Goal: Task Accomplishment & Management: Manage account settings

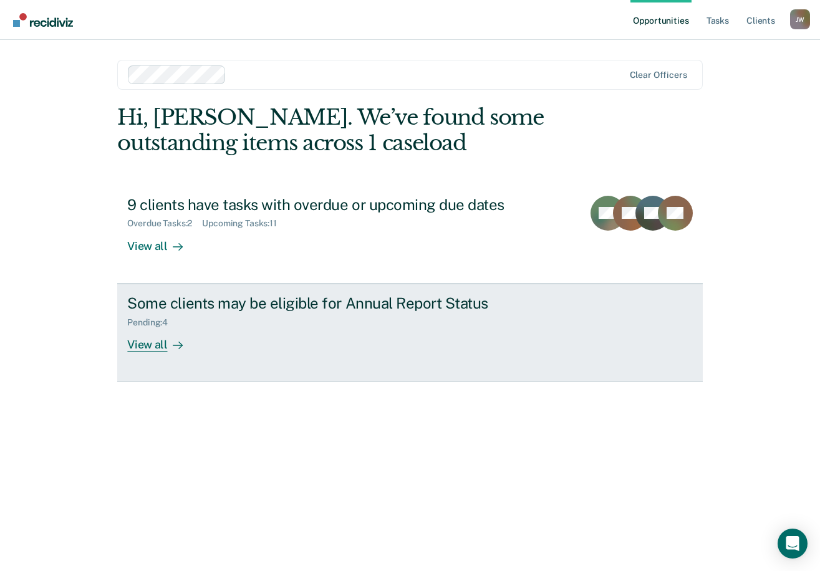
click at [233, 309] on div "Some clients may be eligible for Annual Report Status" at bounding box center [346, 303] width 438 height 18
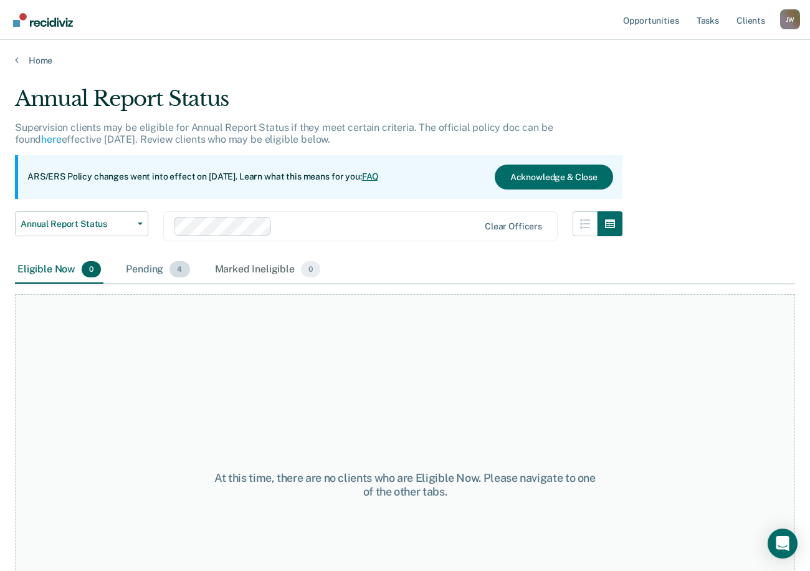
click at [146, 274] on div "Pending 4" at bounding box center [157, 269] width 69 height 27
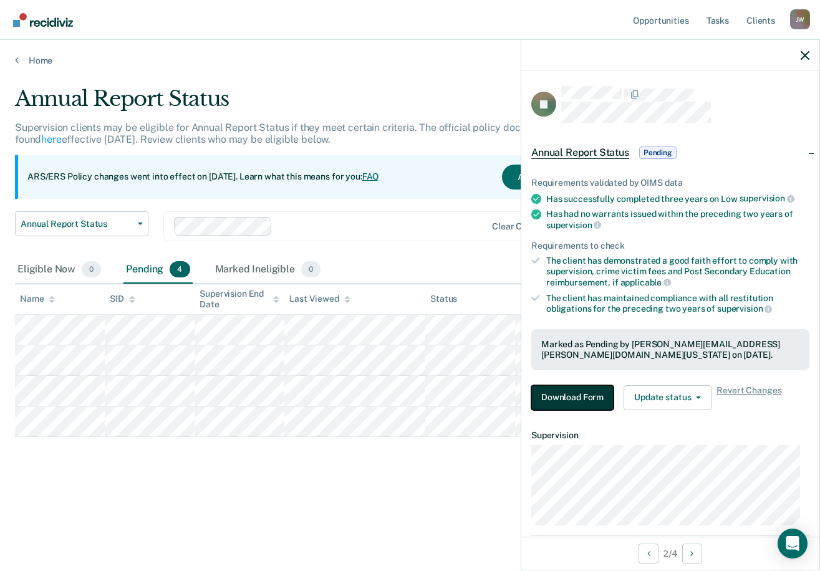
click at [593, 400] on button "Download Form" at bounding box center [572, 397] width 82 height 25
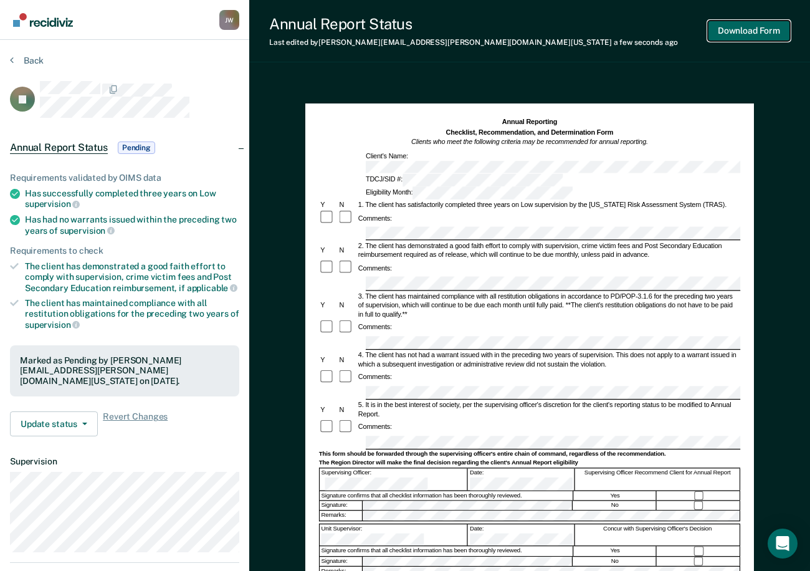
click at [755, 31] on button "Download Form" at bounding box center [749, 31] width 82 height 21
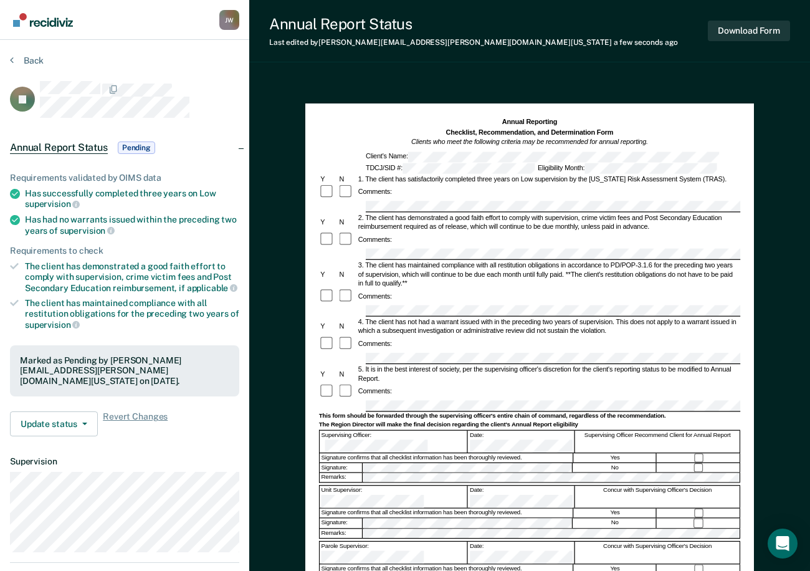
click at [791, 106] on div "Annual Reporting Checklist, Recommendation, and Determination Form Clients who …" at bounding box center [529, 431] width 561 height 708
click at [11, 55] on icon at bounding box center [12, 60] width 4 height 10
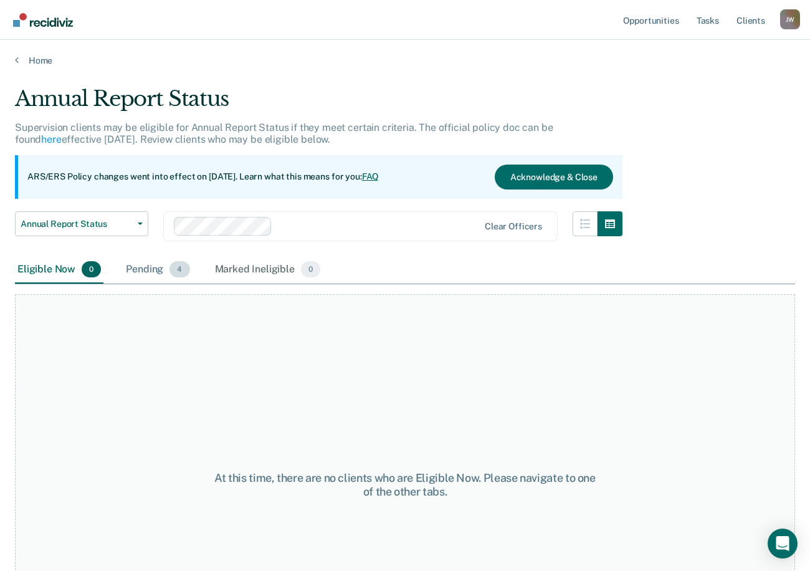
click at [146, 274] on div "Pending 4" at bounding box center [157, 269] width 69 height 27
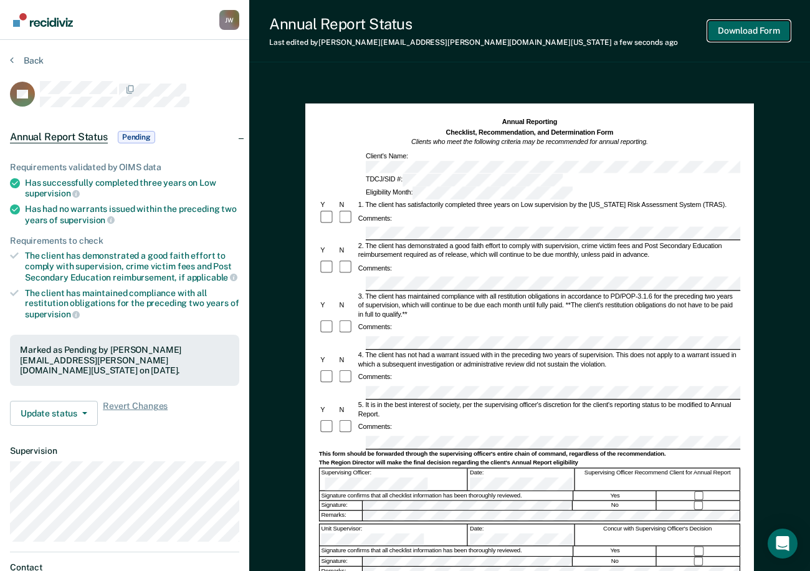
click at [761, 26] on button "Download Form" at bounding box center [749, 31] width 82 height 21
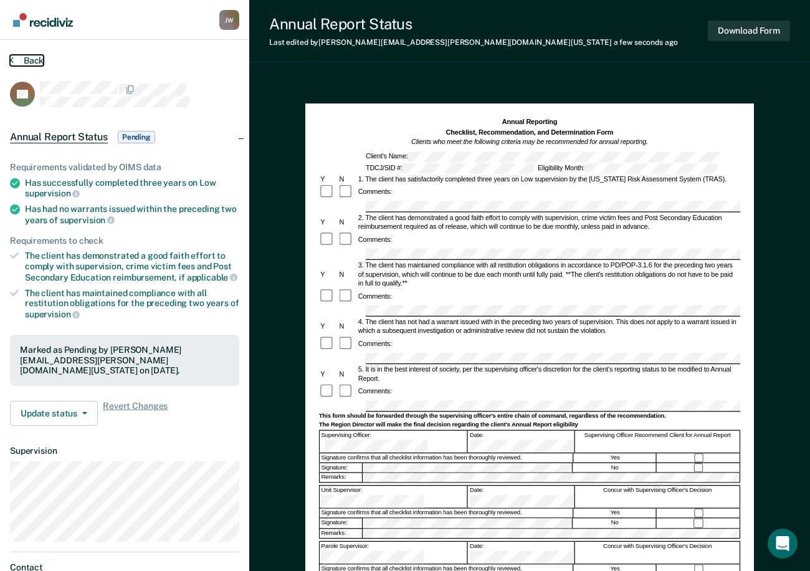
click at [14, 60] on button "Back" at bounding box center [27, 60] width 34 height 11
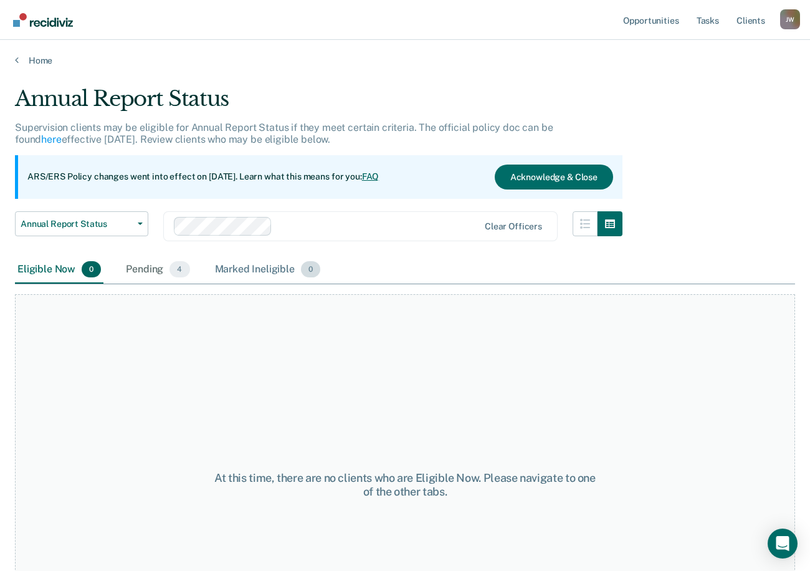
click at [263, 274] on div "Marked Ineligible 0" at bounding box center [268, 269] width 111 height 27
click at [146, 269] on div "Pending 4" at bounding box center [157, 269] width 69 height 27
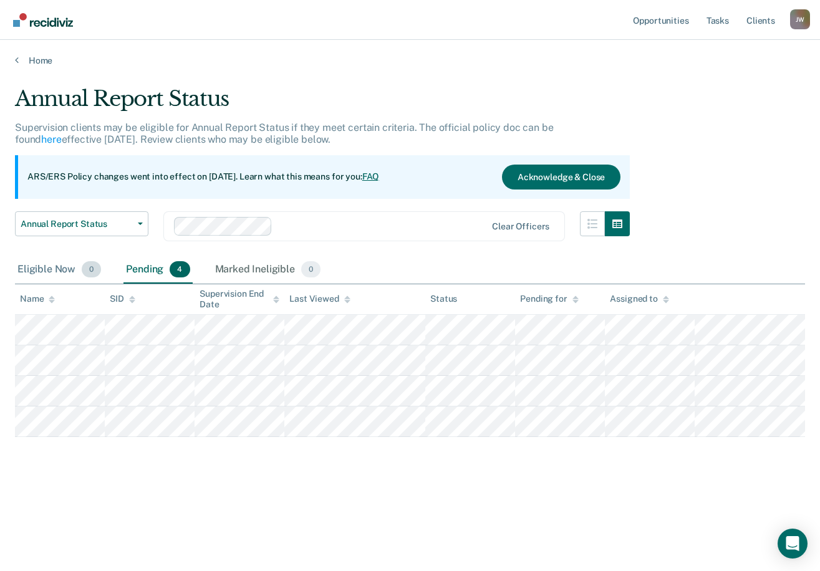
click at [55, 265] on div "Eligible Now 0" at bounding box center [59, 269] width 89 height 27
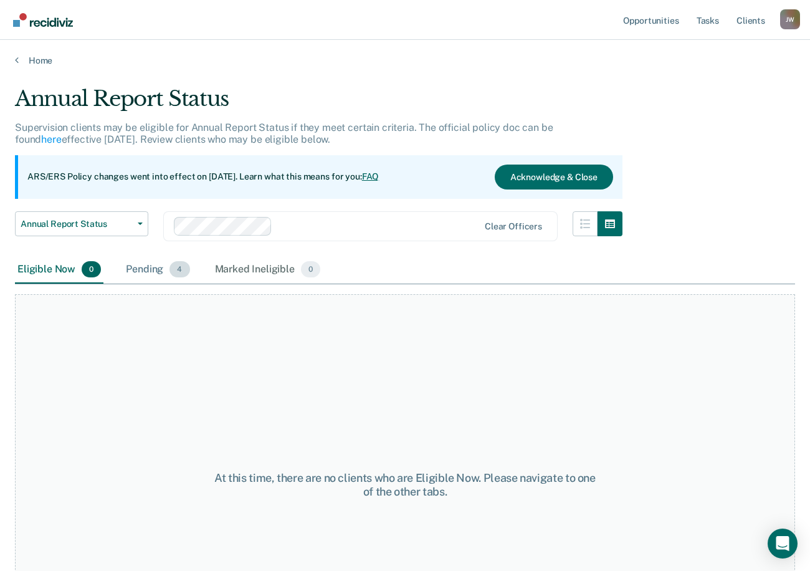
click at [148, 267] on div "Pending 4" at bounding box center [157, 269] width 69 height 27
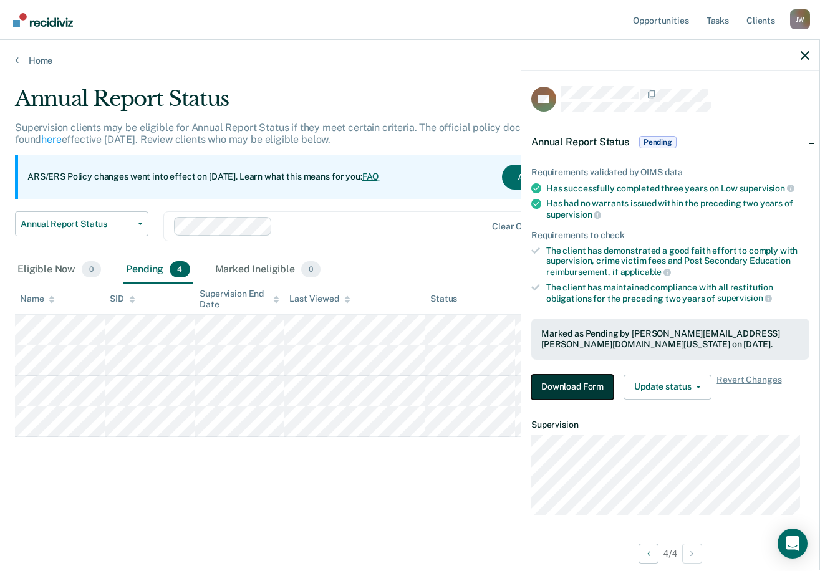
click at [580, 383] on button "Download Form" at bounding box center [572, 387] width 82 height 25
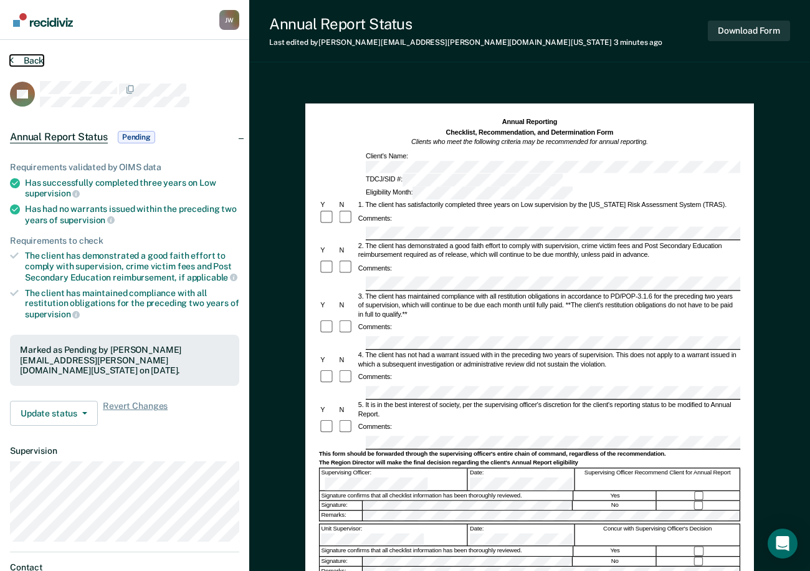
click at [13, 61] on icon at bounding box center [12, 60] width 4 height 10
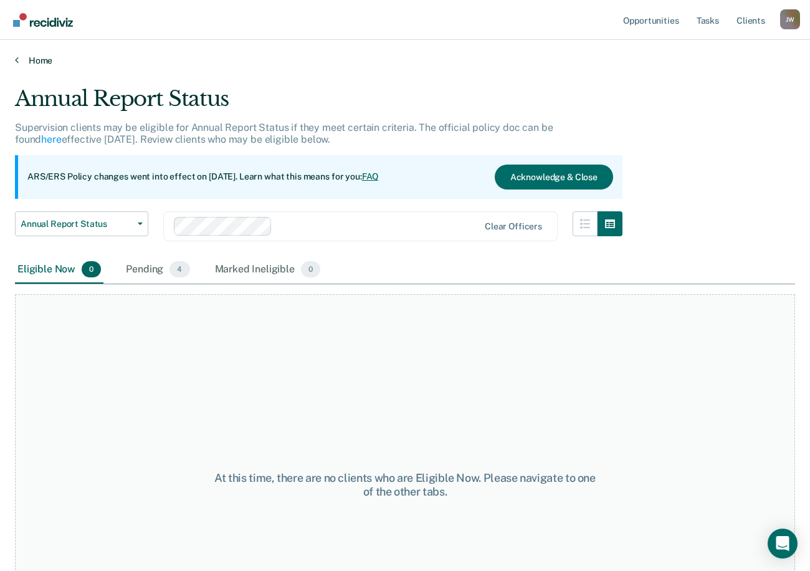
click at [15, 60] on icon at bounding box center [17, 60] width 4 height 10
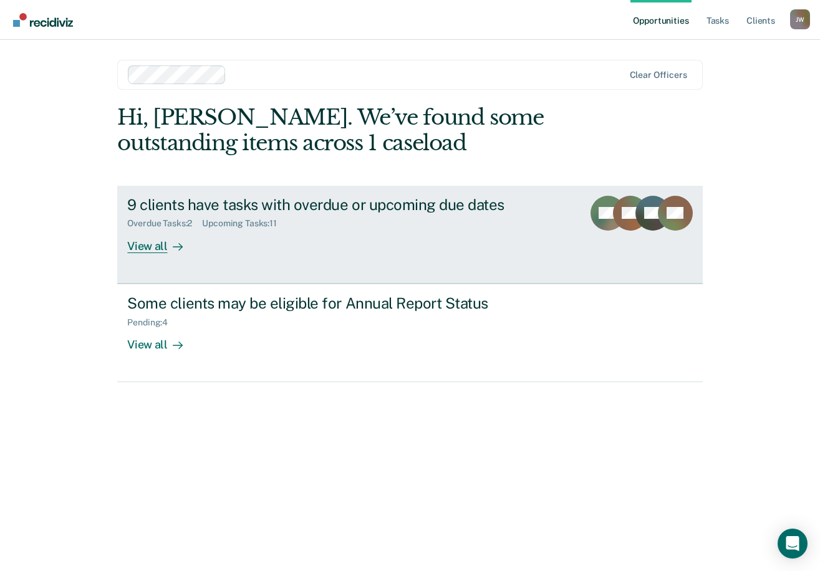
click at [260, 239] on div "9 clients have tasks with overdue or upcoming due dates Overdue Tasks : 2 Upcom…" at bounding box center [360, 224] width 467 height 57
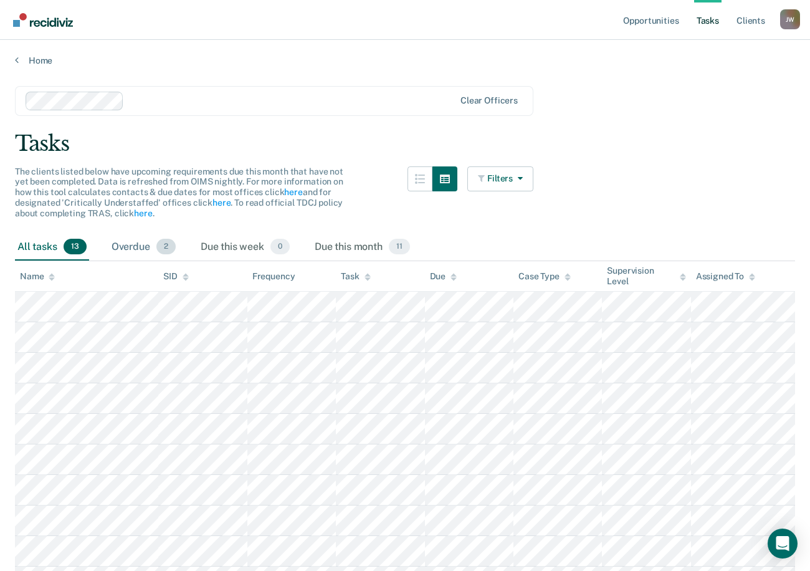
click at [151, 242] on div "Overdue 2" at bounding box center [143, 247] width 69 height 27
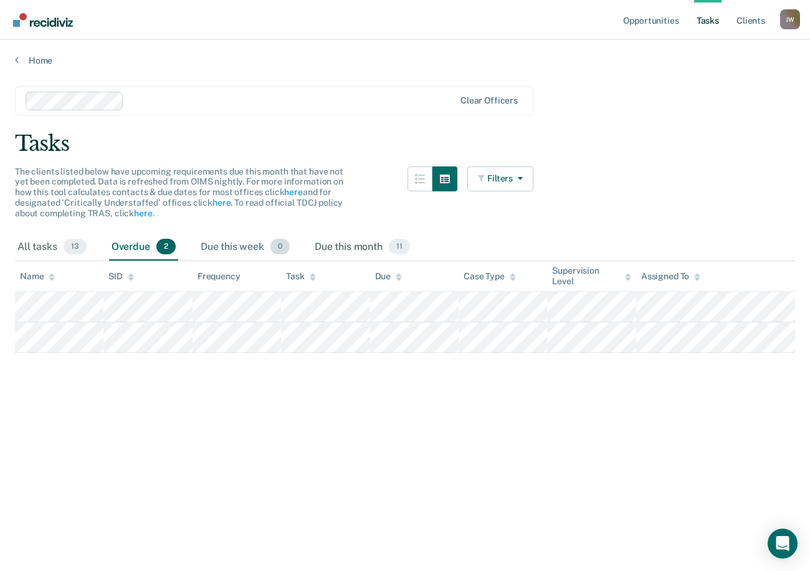
click at [227, 241] on div "Due this week 0" at bounding box center [245, 247] width 94 height 27
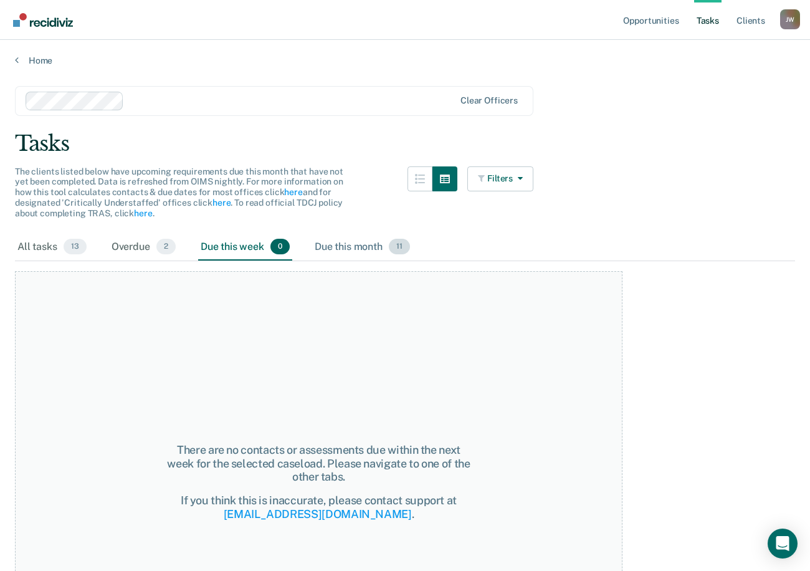
click at [357, 247] on div "Due this month 11" at bounding box center [362, 247] width 100 height 27
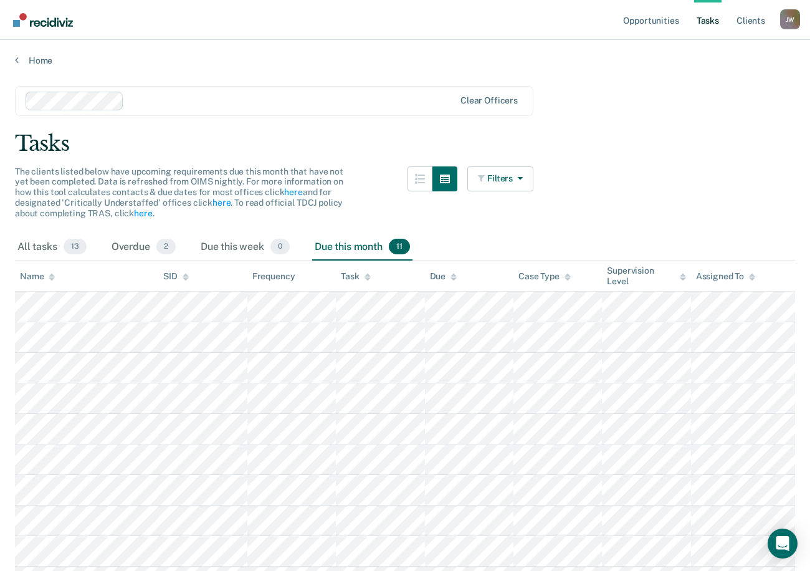
click at [14, 59] on div "Home" at bounding box center [405, 53] width 810 height 26
click at [17, 60] on icon at bounding box center [17, 60] width 4 height 10
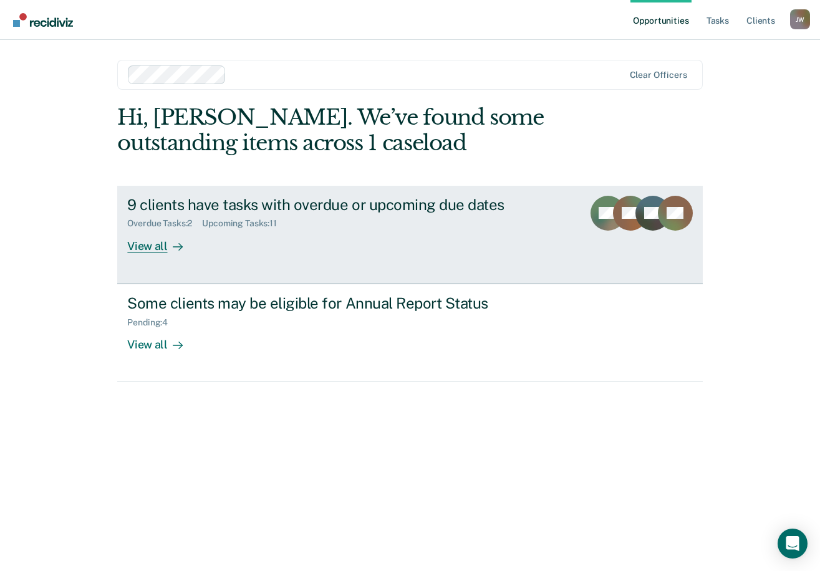
click at [162, 252] on div "View all" at bounding box center [162, 241] width 70 height 24
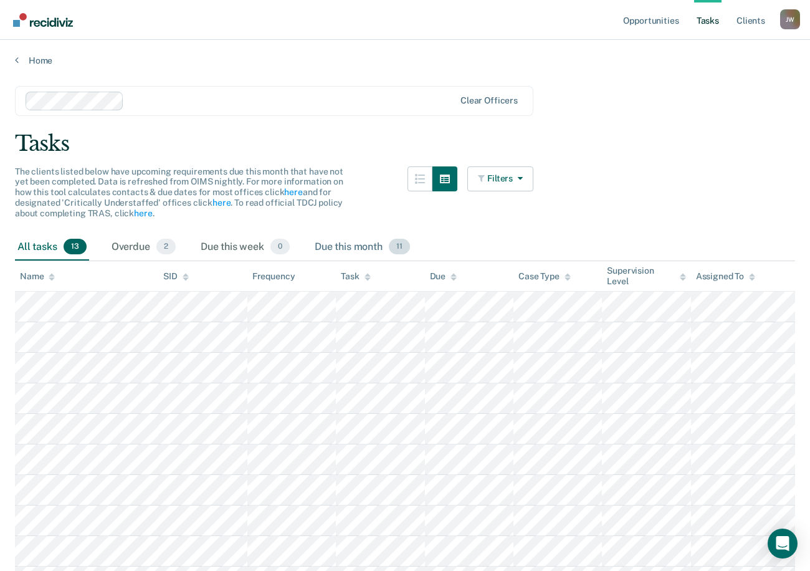
click at [353, 246] on div "Due this month 11" at bounding box center [362, 247] width 100 height 27
click at [21, 57] on link "Home" at bounding box center [405, 60] width 780 height 11
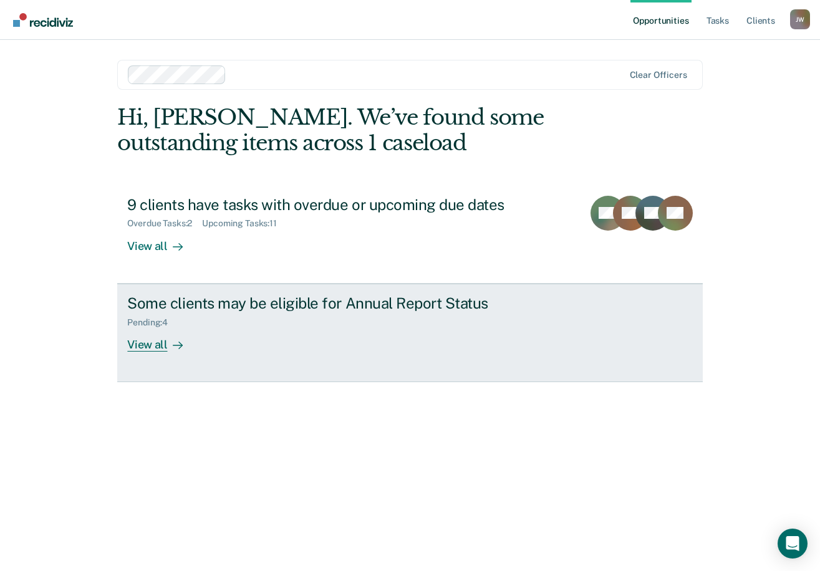
click at [193, 332] on div "View all" at bounding box center [162, 339] width 70 height 24
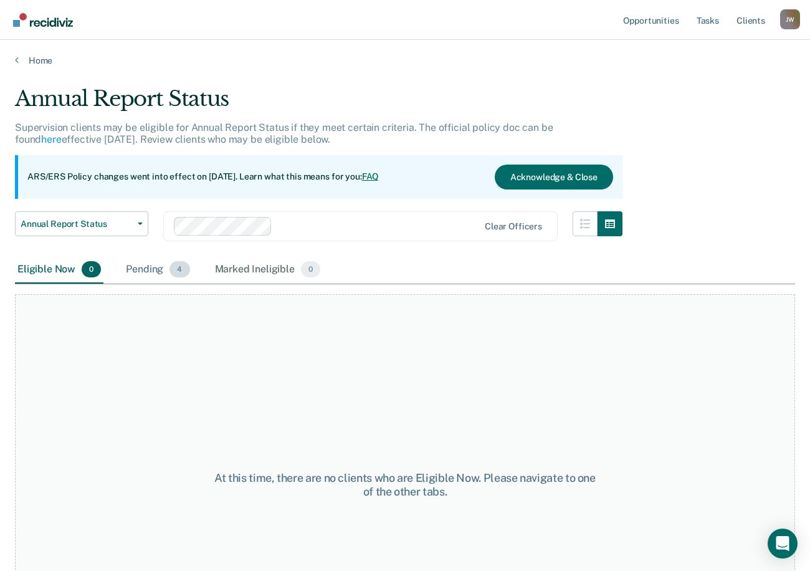
click at [156, 268] on div "Pending 4" at bounding box center [157, 269] width 69 height 27
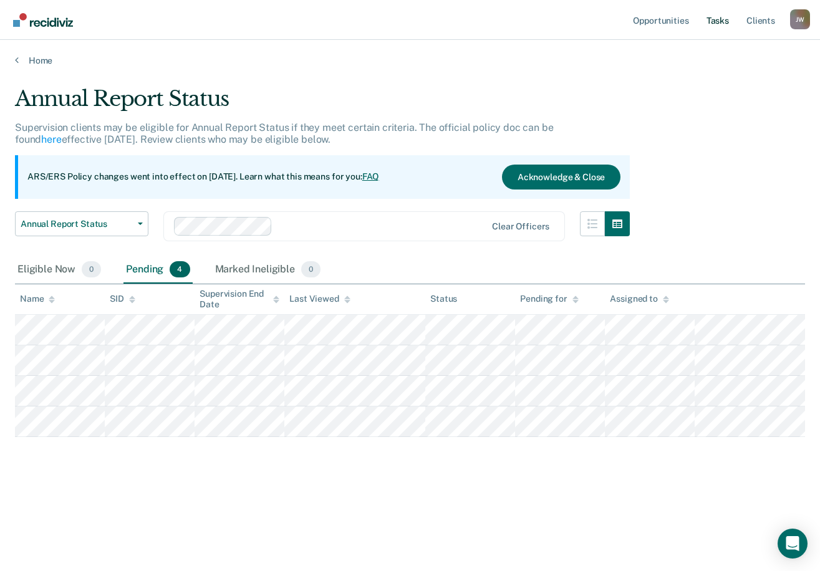
click at [730, 23] on link "Tasks" at bounding box center [717, 20] width 27 height 40
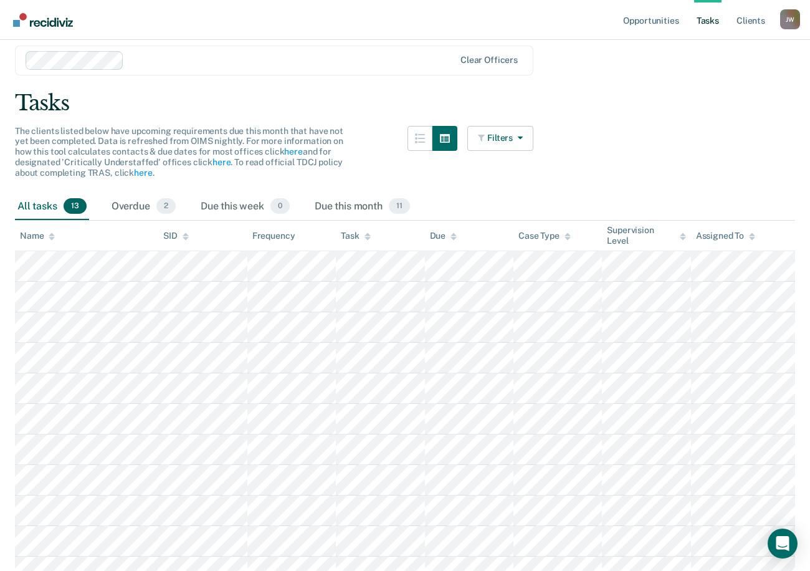
scroll to position [62, 0]
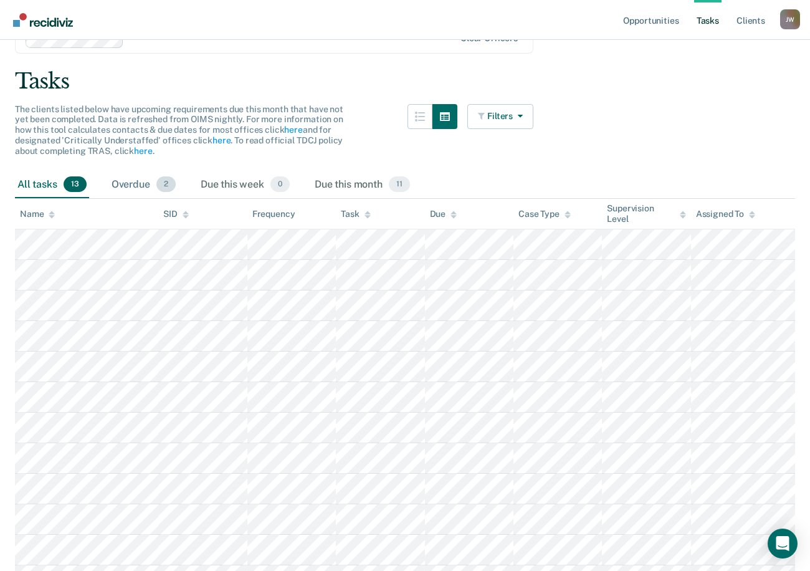
click at [120, 183] on div "Overdue 2" at bounding box center [143, 184] width 69 height 27
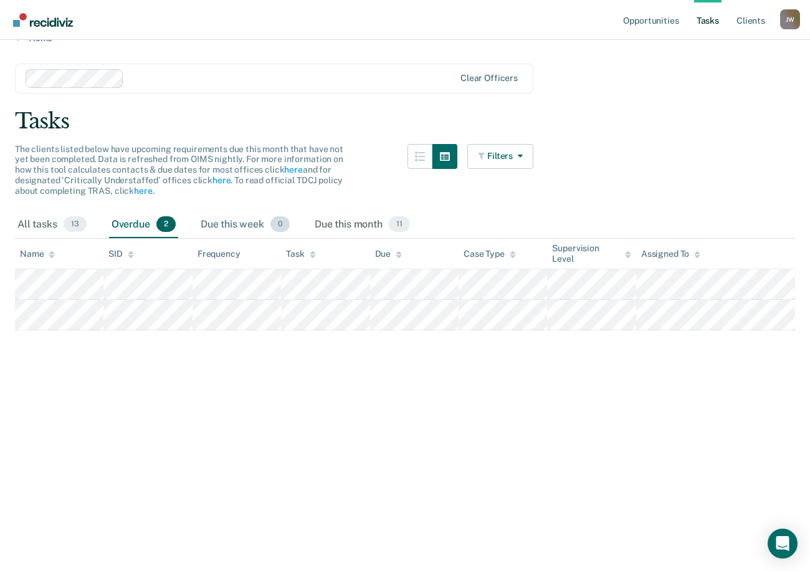
click at [241, 227] on div "Due this week 0" at bounding box center [245, 224] width 94 height 27
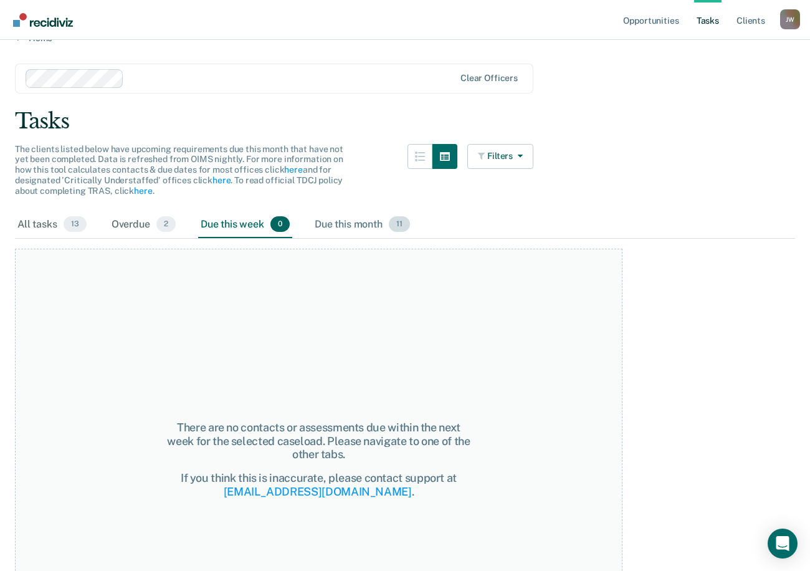
click at [336, 215] on div "Due this month 11" at bounding box center [362, 224] width 100 height 27
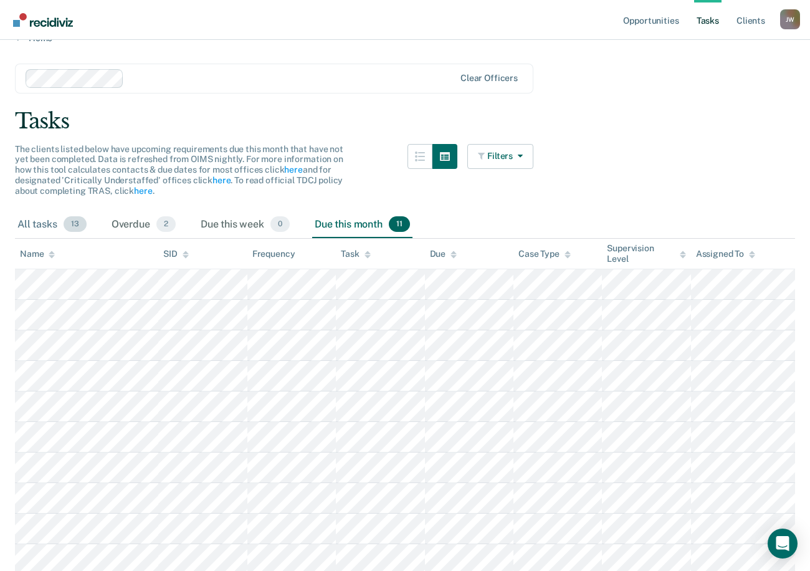
click at [31, 221] on div "All tasks 13" at bounding box center [52, 224] width 74 height 27
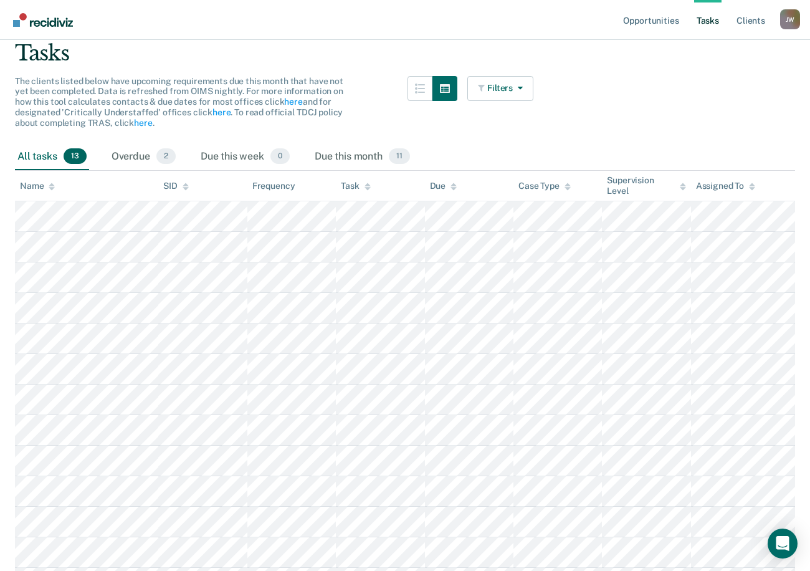
scroll to position [0, 0]
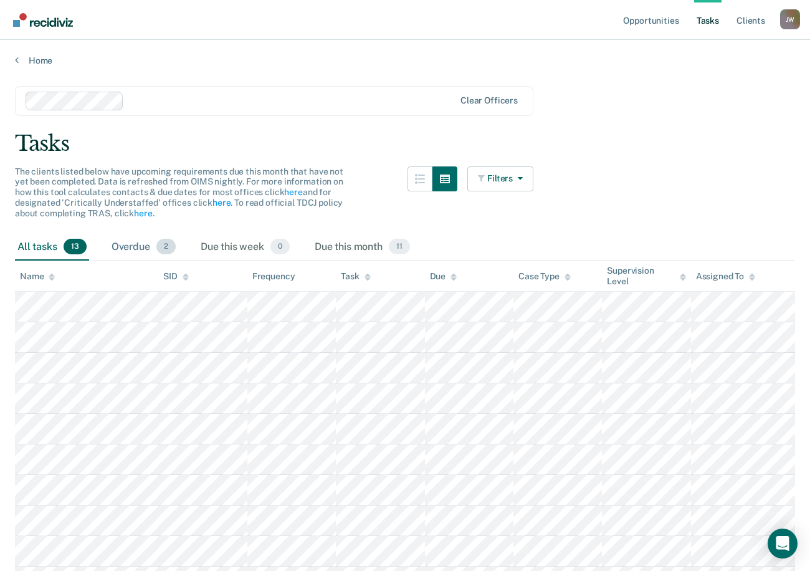
click at [123, 244] on div "Overdue 2" at bounding box center [143, 247] width 69 height 27
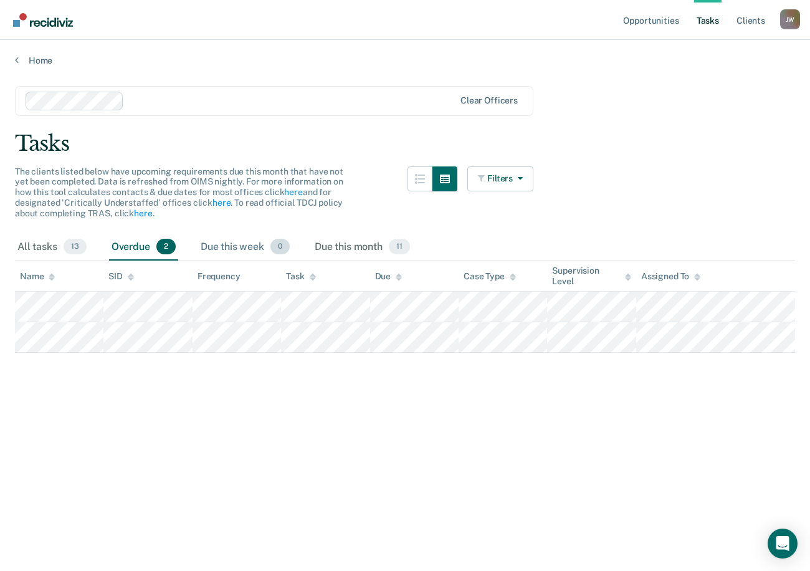
click at [221, 241] on div "Due this week 0" at bounding box center [245, 247] width 94 height 27
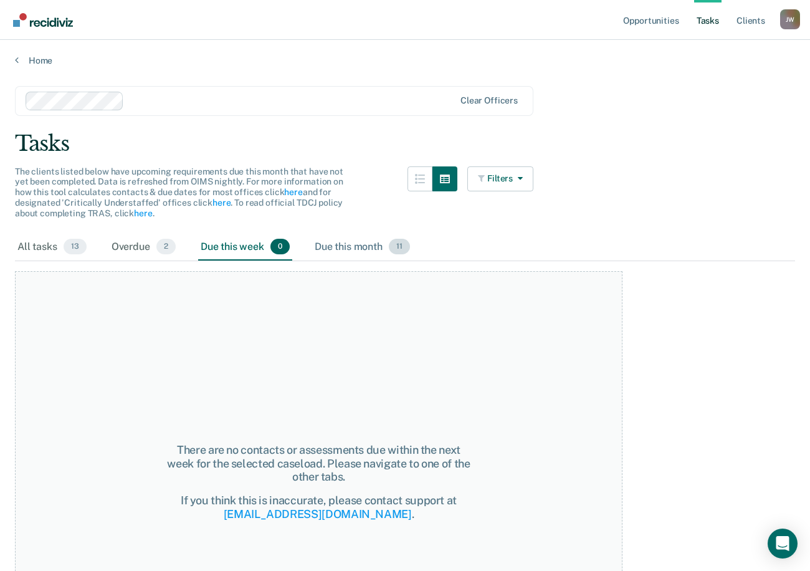
click at [324, 251] on div "Due this month 11" at bounding box center [362, 247] width 100 height 27
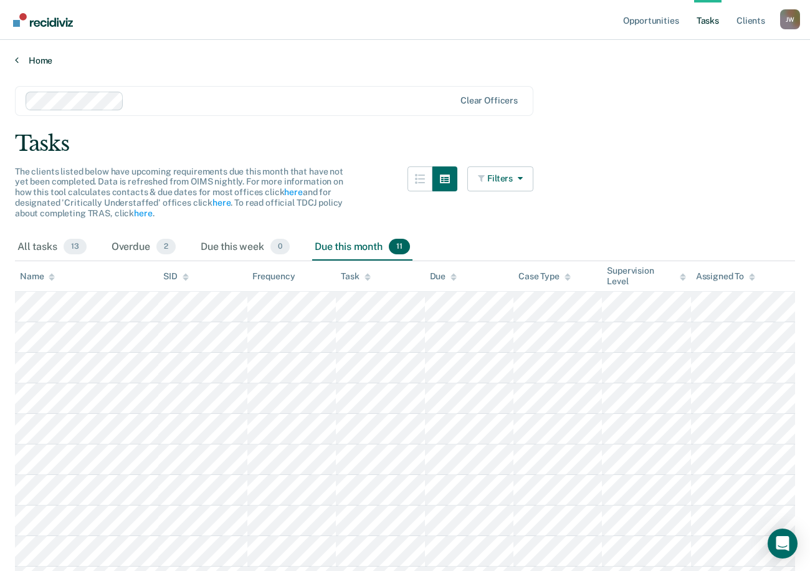
click at [21, 64] on link "Home" at bounding box center [405, 60] width 780 height 11
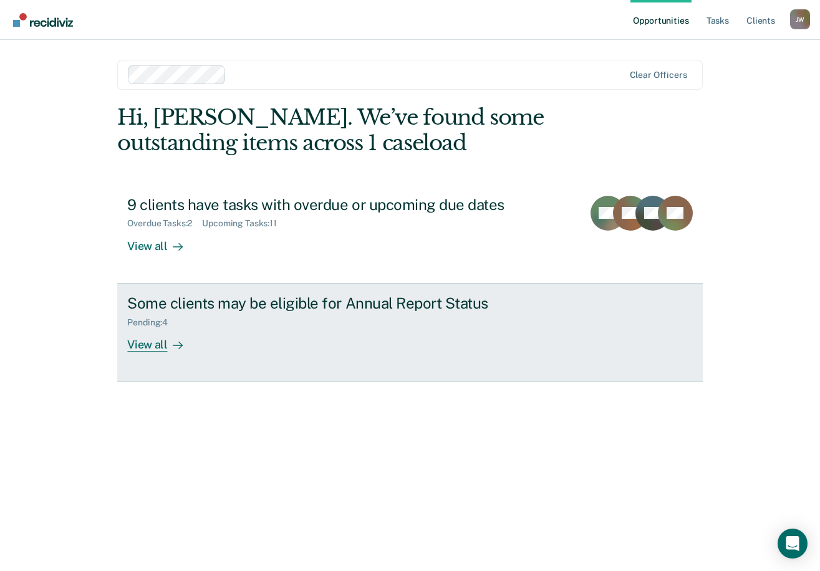
click at [147, 338] on div "View all" at bounding box center [162, 339] width 70 height 24
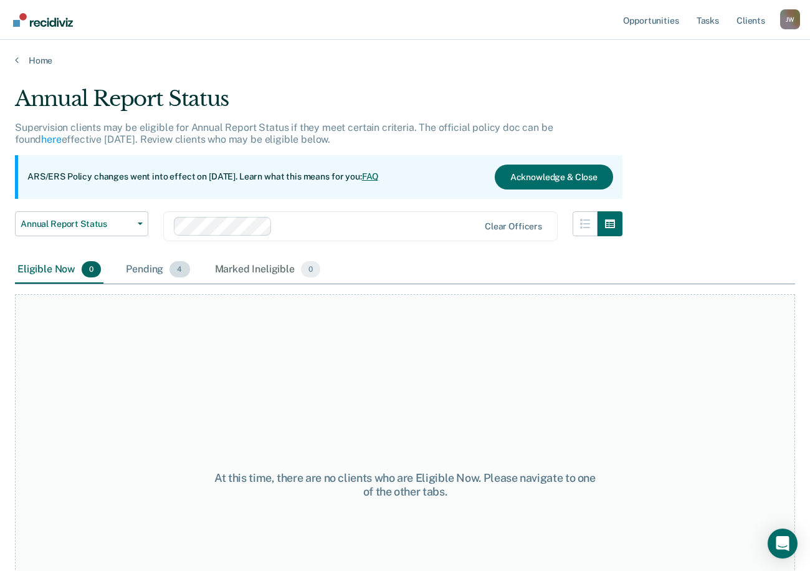
click at [154, 277] on div "Pending 4" at bounding box center [157, 269] width 69 height 27
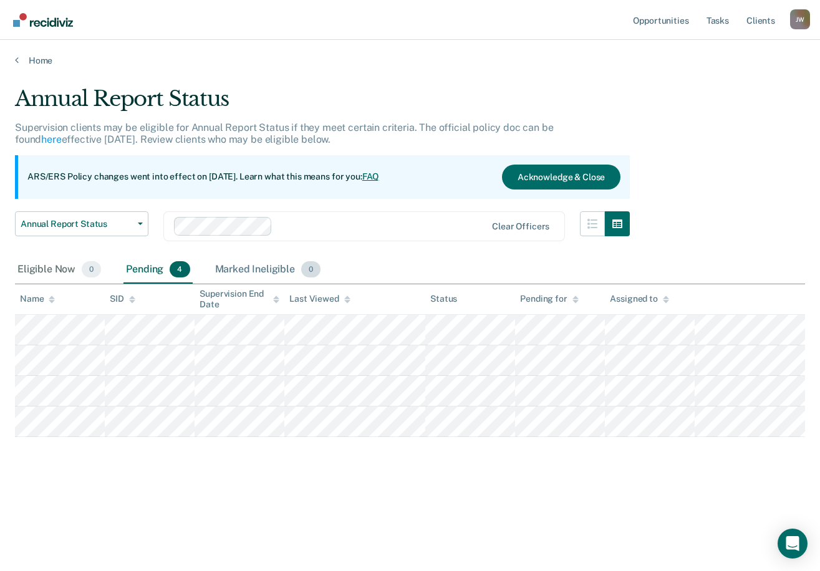
click at [261, 266] on div "Marked Ineligible 0" at bounding box center [268, 269] width 111 height 27
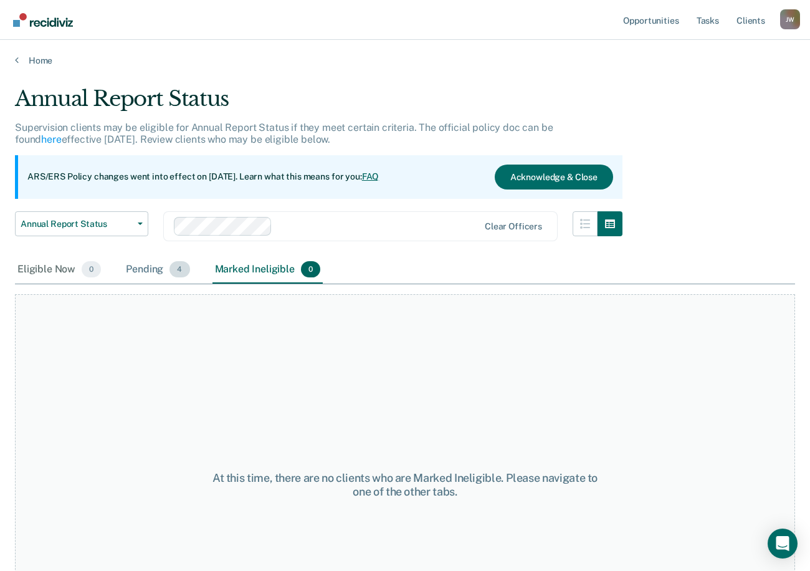
click at [142, 261] on div "Pending 4" at bounding box center [157, 269] width 69 height 27
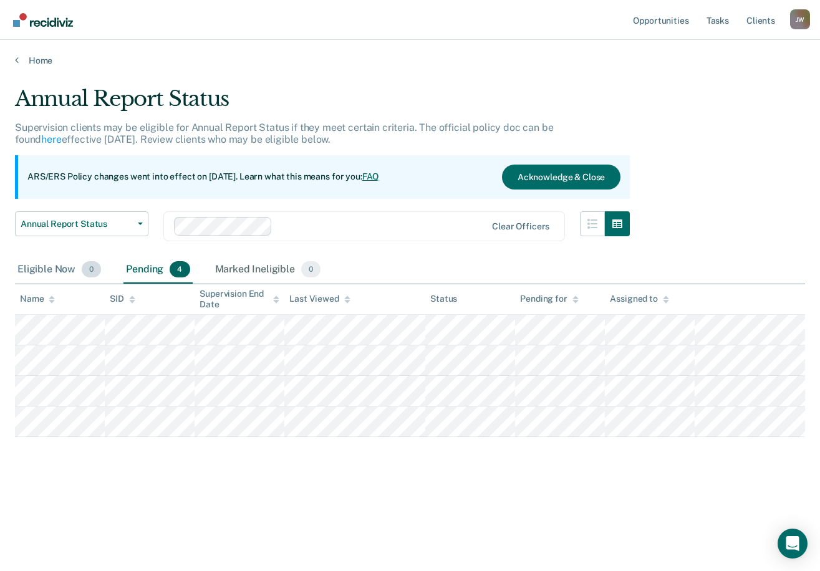
click at [49, 267] on div "Eligible Now 0" at bounding box center [59, 269] width 89 height 27
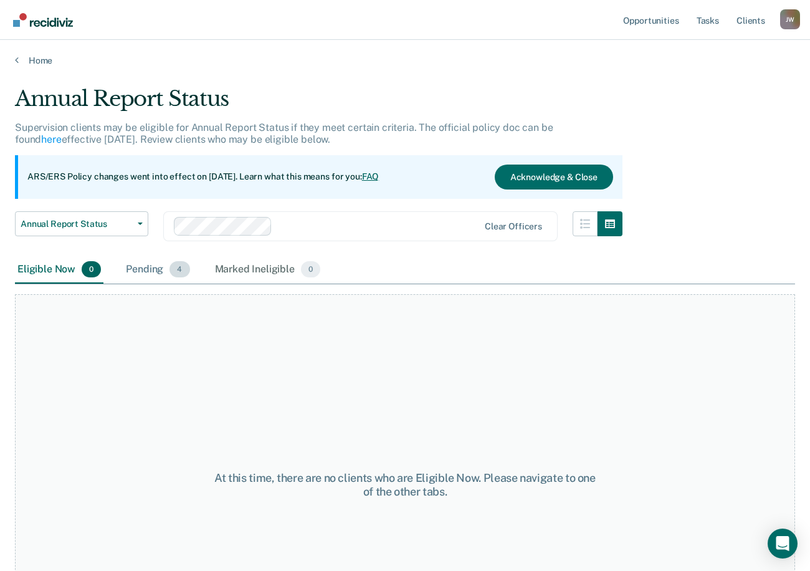
click at [151, 271] on div "Pending 4" at bounding box center [157, 269] width 69 height 27
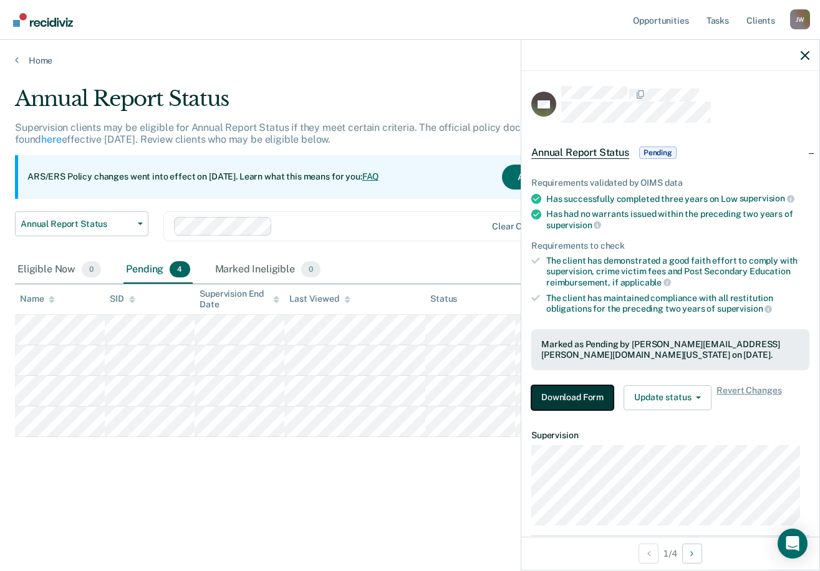
click at [587, 398] on button "Download Form" at bounding box center [572, 397] width 82 height 25
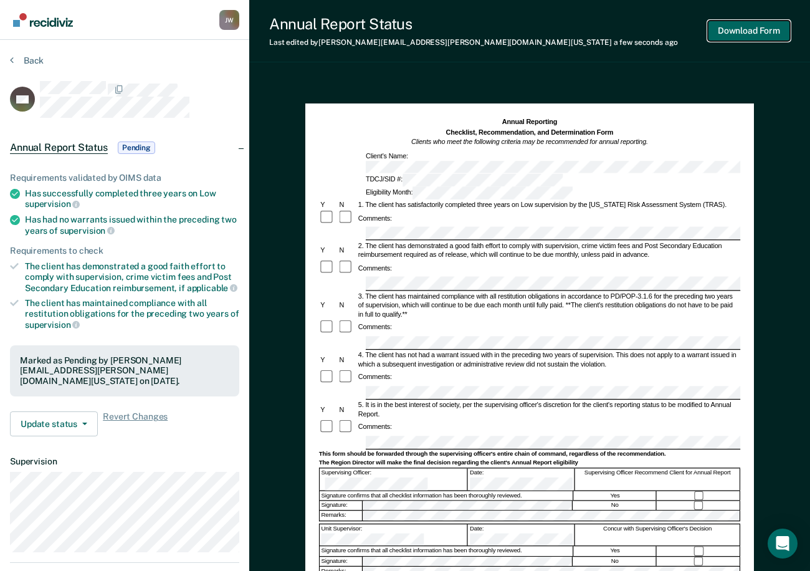
click at [742, 26] on button "Download Form" at bounding box center [749, 31] width 82 height 21
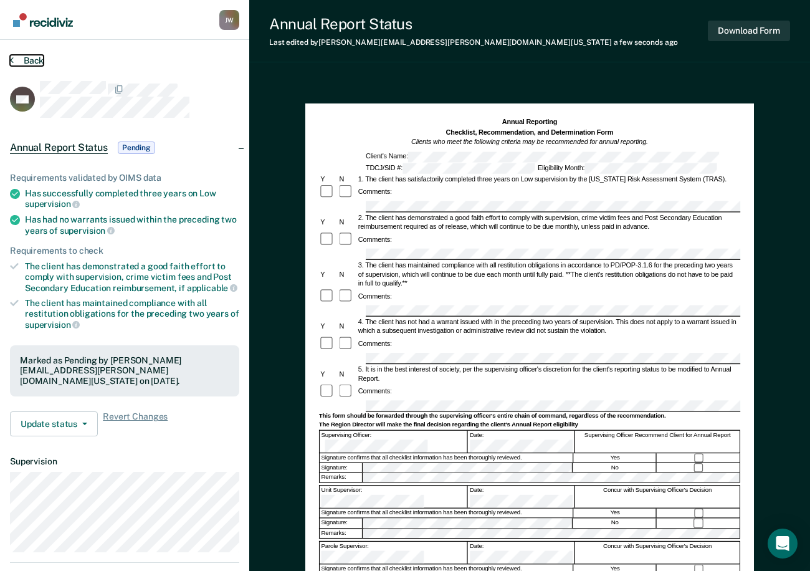
click at [16, 58] on button "Back" at bounding box center [27, 60] width 34 height 11
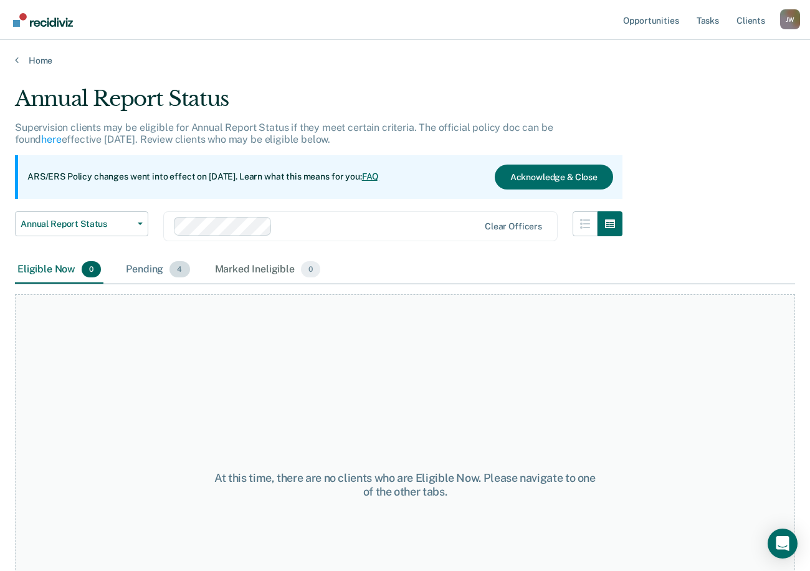
click at [146, 271] on div "Pending 4" at bounding box center [157, 269] width 69 height 27
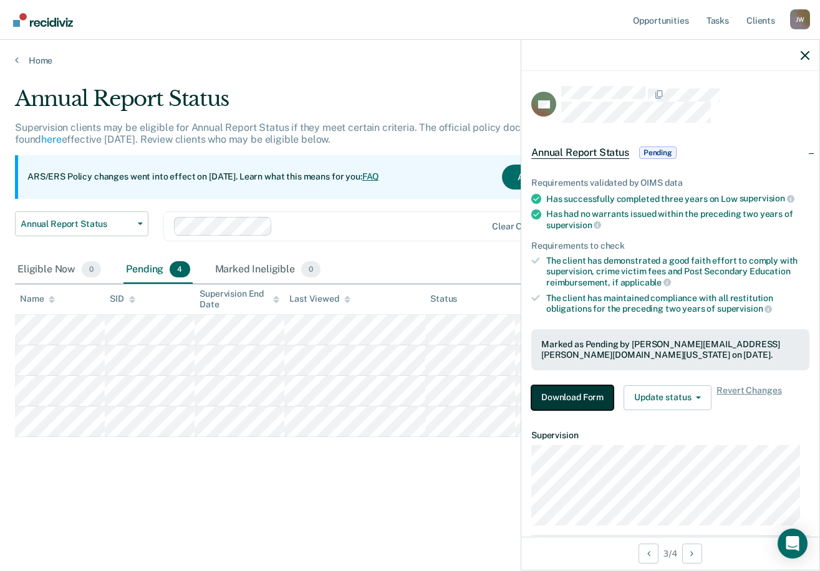
click at [550, 393] on button "Download Form" at bounding box center [572, 397] width 82 height 25
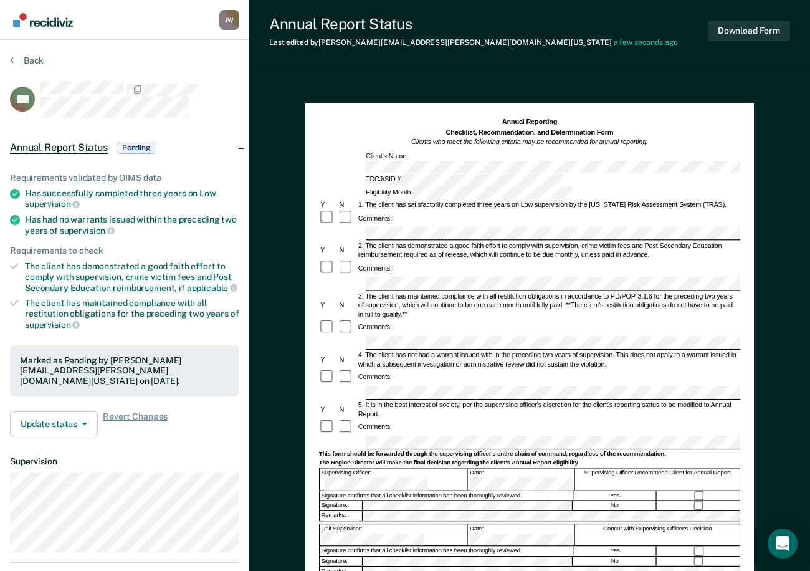
click at [505, 400] on div "5. It is in the best interest of society, per the supervising officer's discret…" at bounding box center [549, 409] width 384 height 18
click at [726, 30] on button "Download Form" at bounding box center [749, 31] width 82 height 21
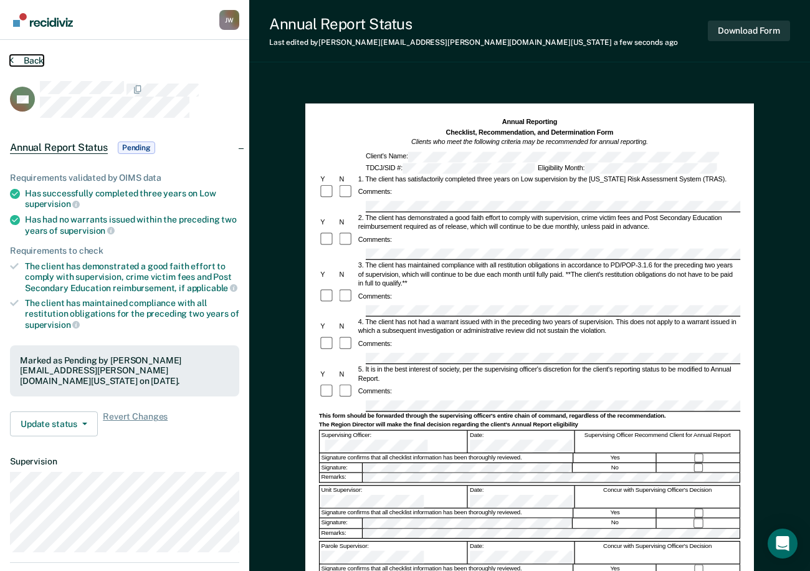
click at [14, 62] on button "Back" at bounding box center [27, 60] width 34 height 11
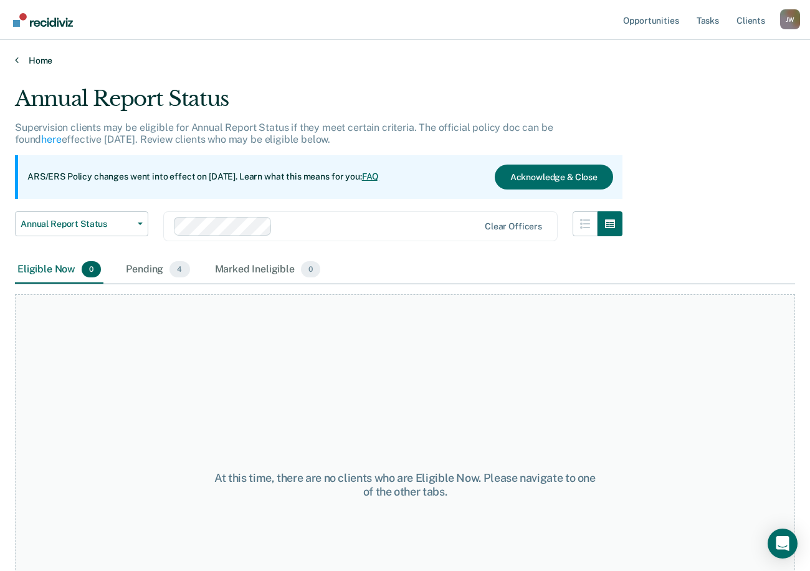
click at [18, 59] on icon at bounding box center [17, 60] width 4 height 10
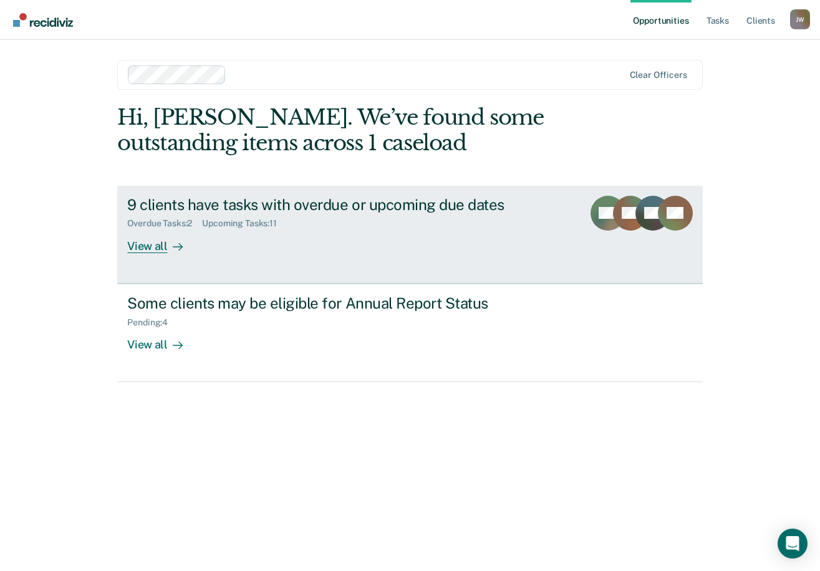
click at [142, 242] on div "View all" at bounding box center [162, 241] width 70 height 24
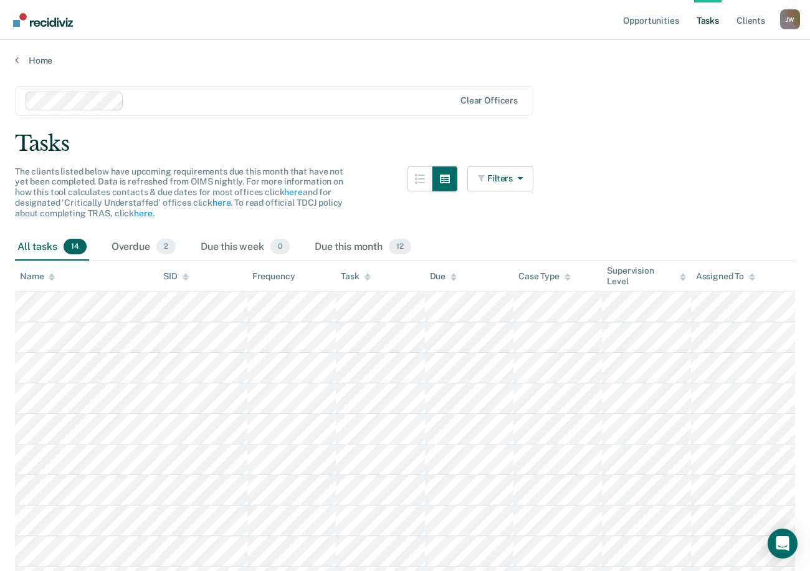
click at [796, 128] on main "Clear officers Tasks The clients listed below have upcoming requirements due th…" at bounding box center [405, 415] width 810 height 699
